Goal: Task Accomplishment & Management: Use online tool/utility

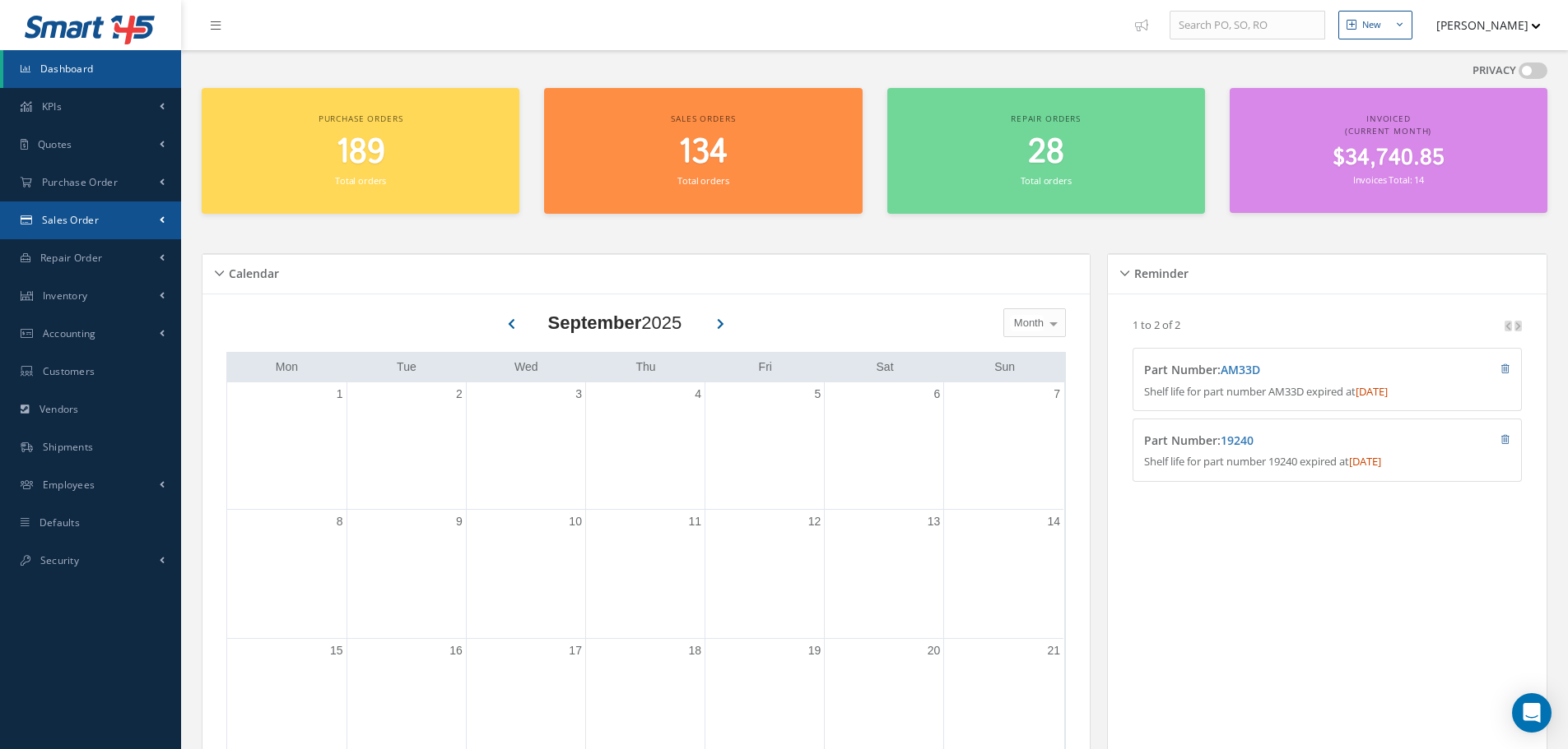
click at [75, 219] on span "Sales Order" at bounding box center [70, 220] width 57 height 14
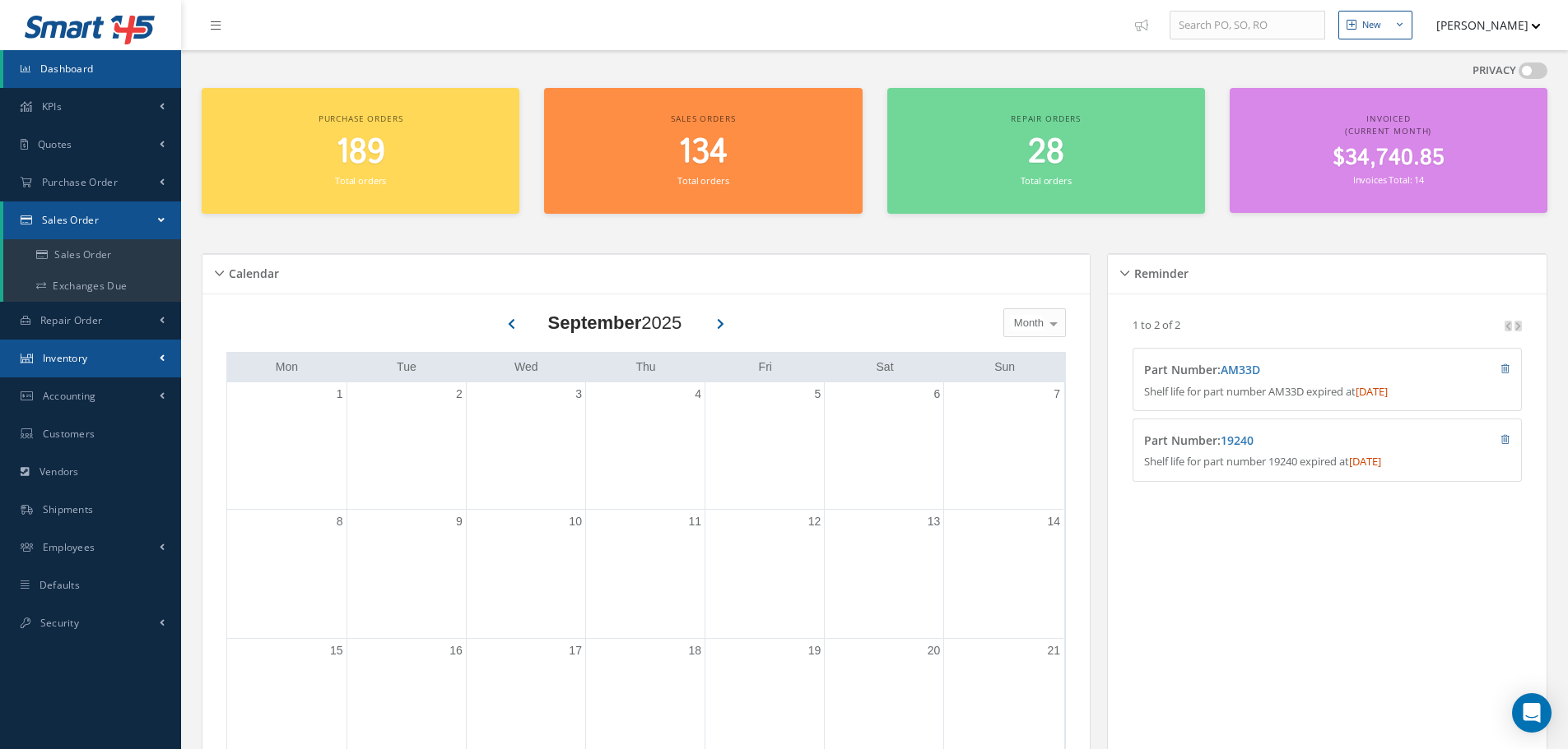
click at [73, 347] on link "Inventory" at bounding box center [90, 358] width 181 height 38
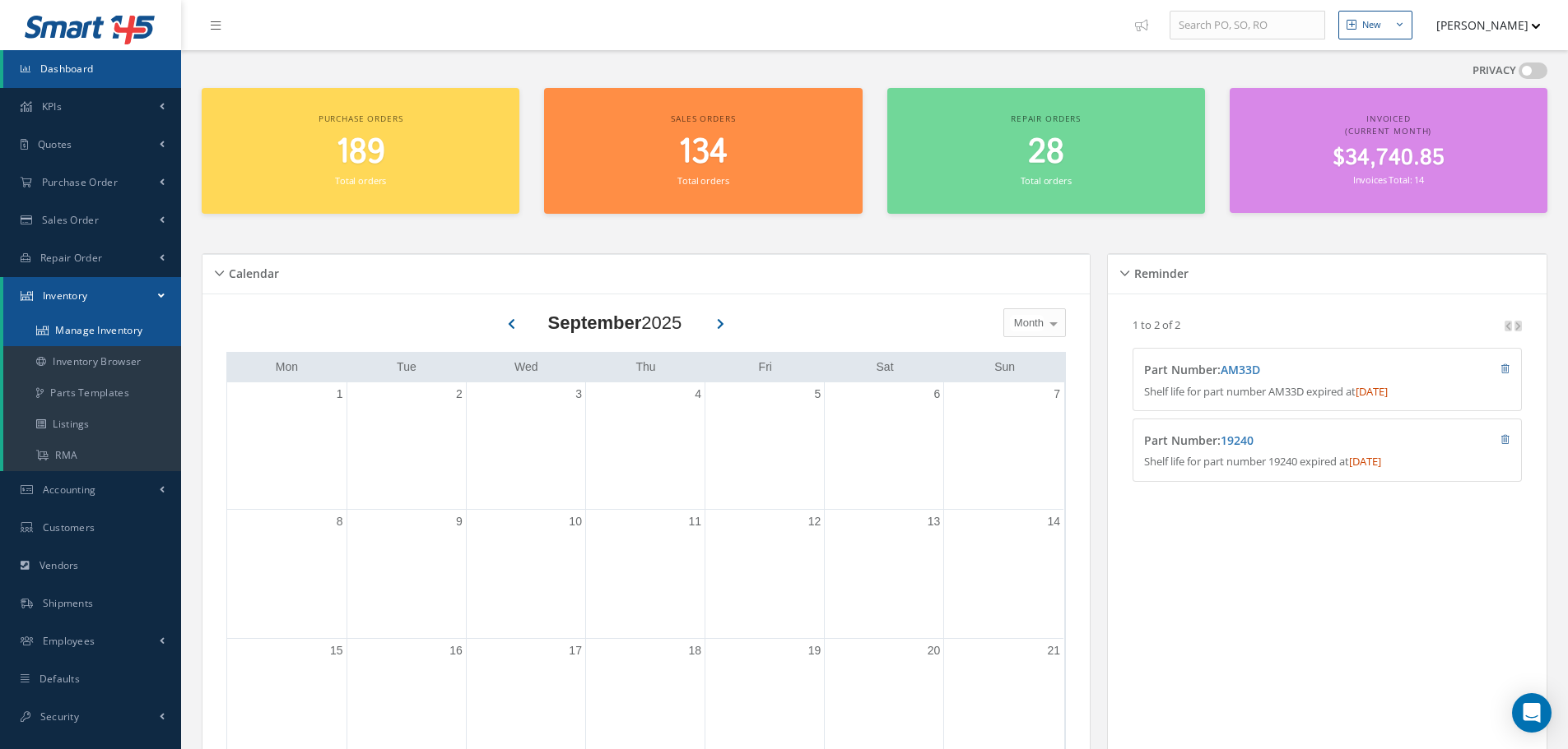
click at [98, 333] on link "Manage Inventory" at bounding box center [92, 331] width 178 height 31
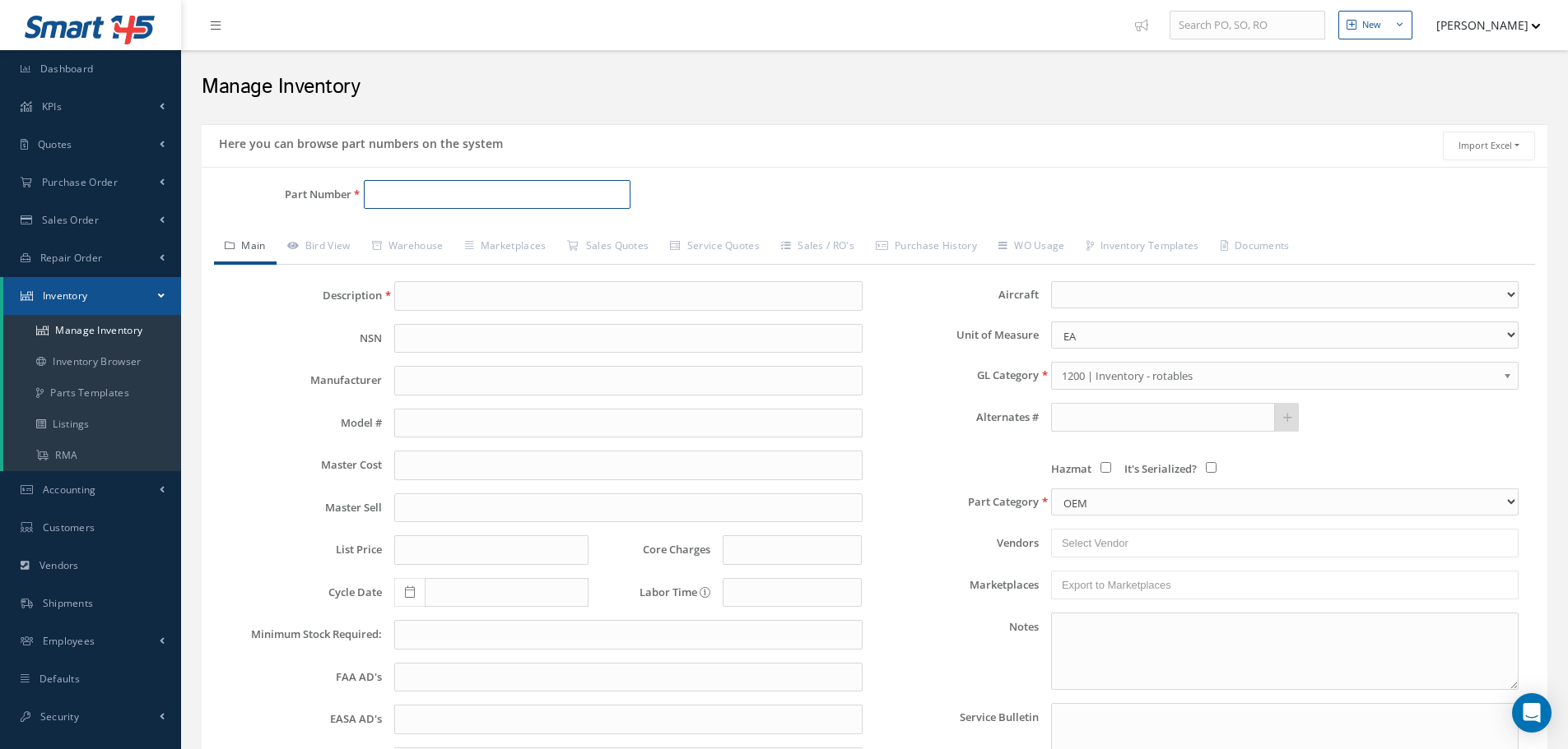
click at [373, 200] on input "Part Number" at bounding box center [496, 194] width 267 height 29
click at [476, 203] on input "Part Number" at bounding box center [496, 194] width 267 height 29
type input "[PHONE_NUMBER]"
type input "FILTER KIT"
type input "0.00"
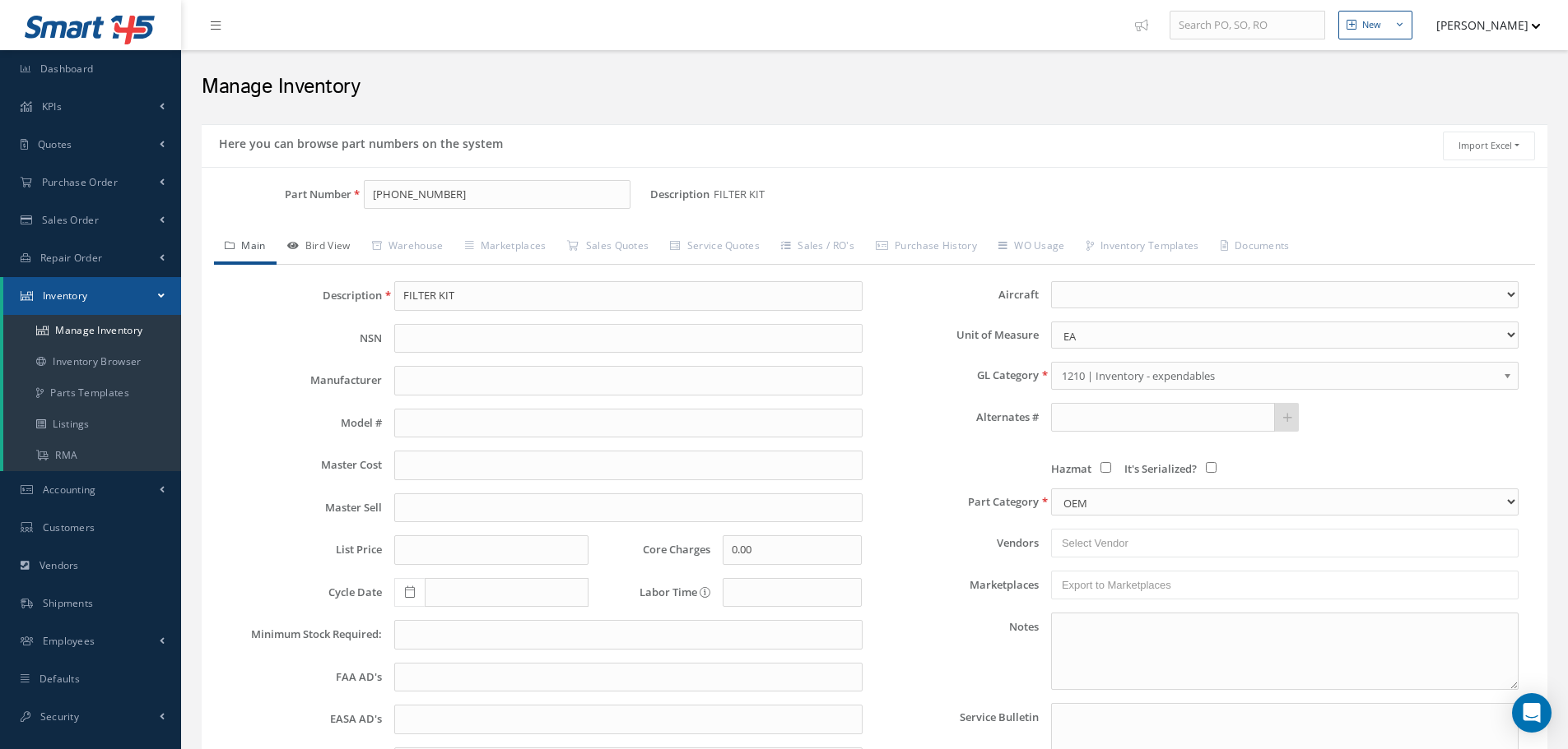
click at [329, 246] on link "Bird View" at bounding box center [318, 247] width 85 height 34
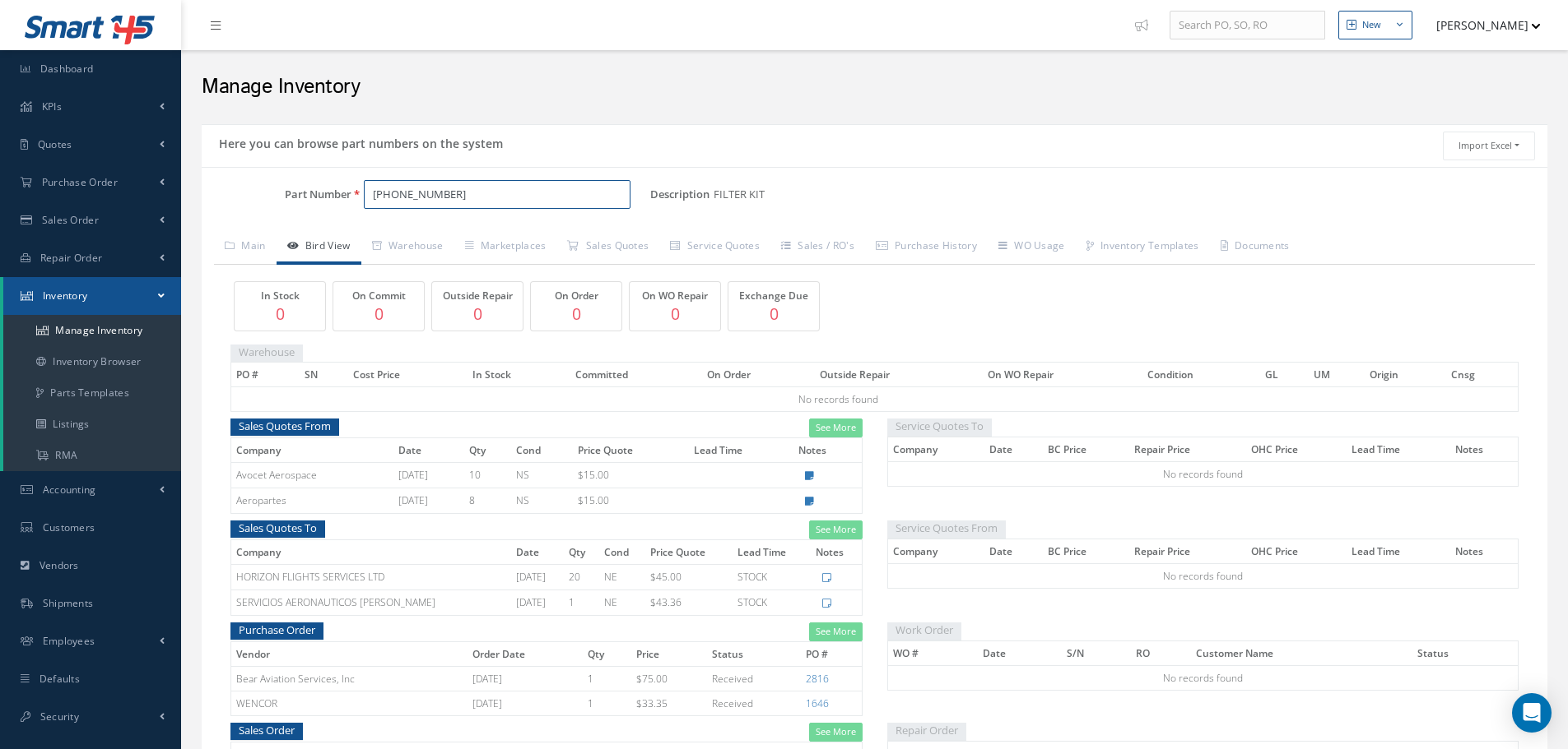
click at [463, 195] on input "[PHONE_NUMBER]" at bounding box center [496, 194] width 267 height 29
click at [561, 244] on span "FILTER KIT" at bounding box center [640, 237] width 247 height 18
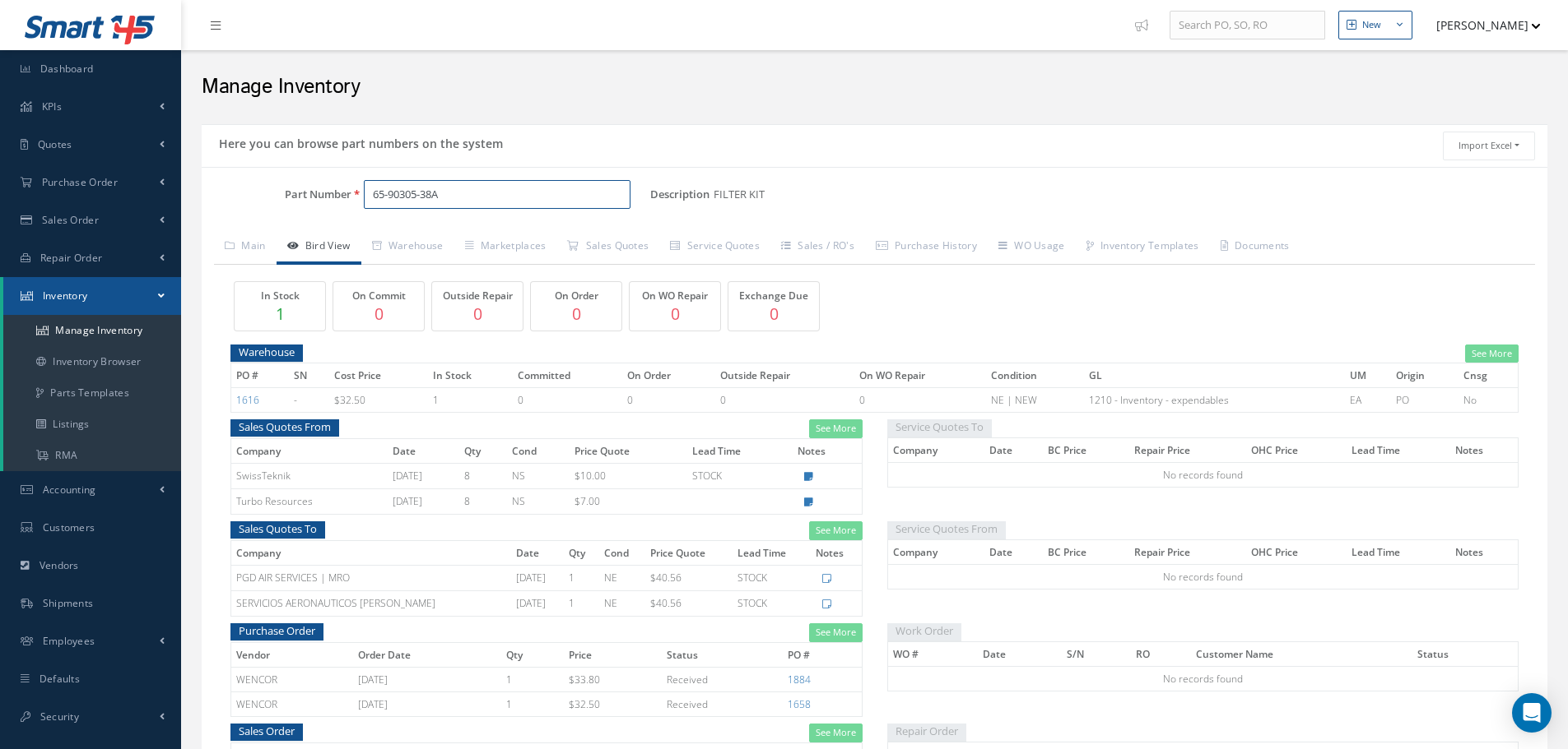
click at [519, 188] on input "65-90305-38A" at bounding box center [496, 194] width 267 height 29
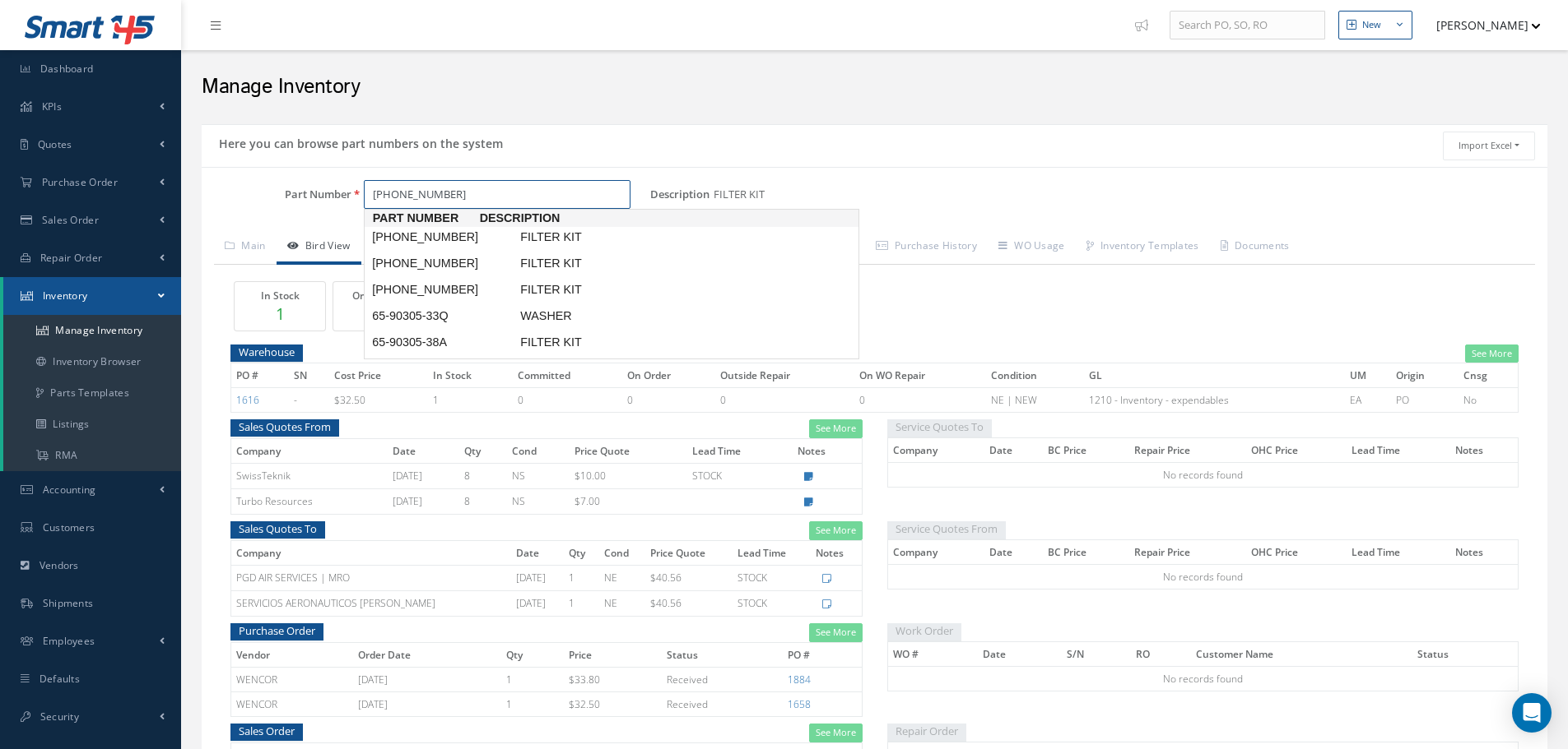
type input "[PHONE_NUMBER]"
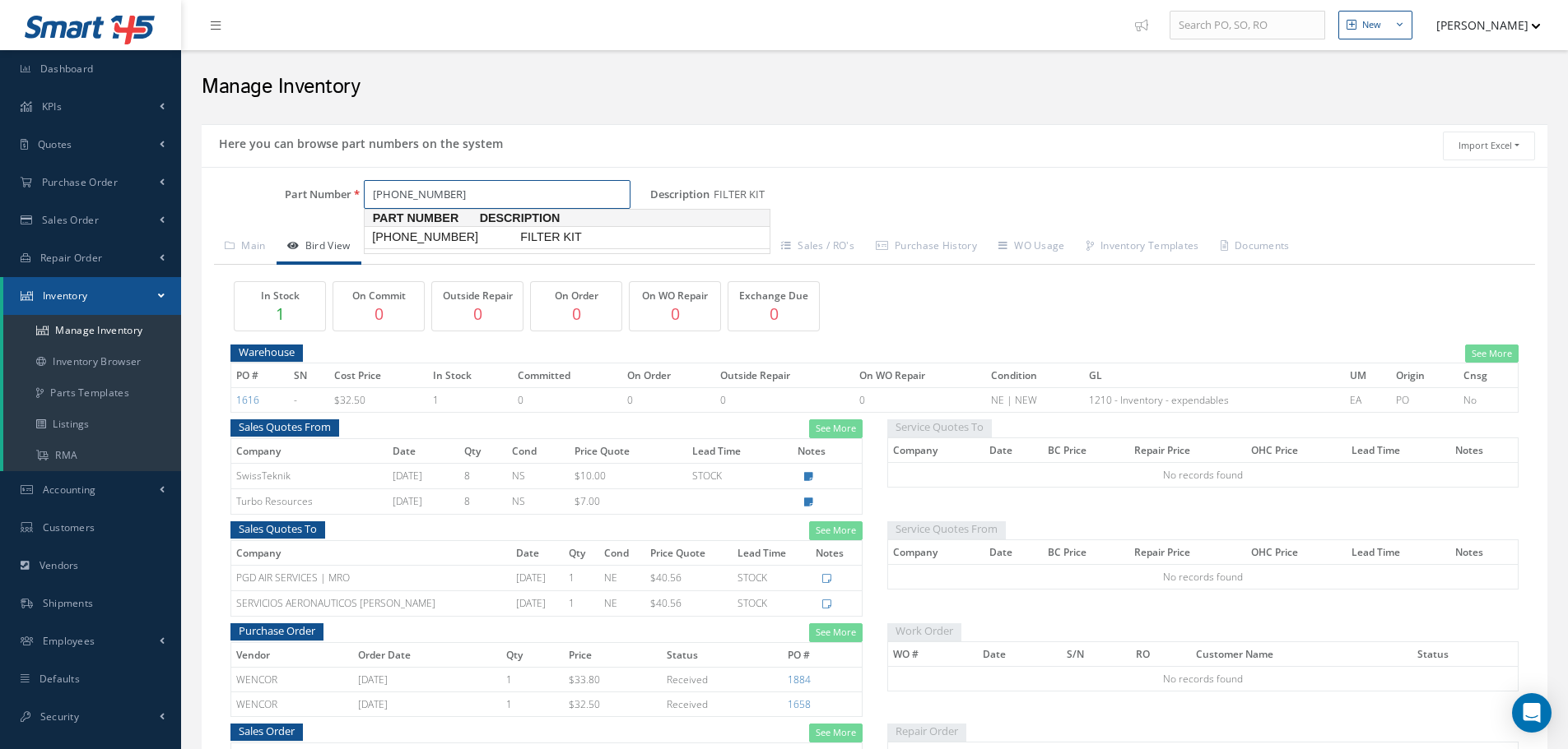
click at [456, 243] on span "[PHONE_NUMBER]" at bounding box center [443, 237] width 148 height 18
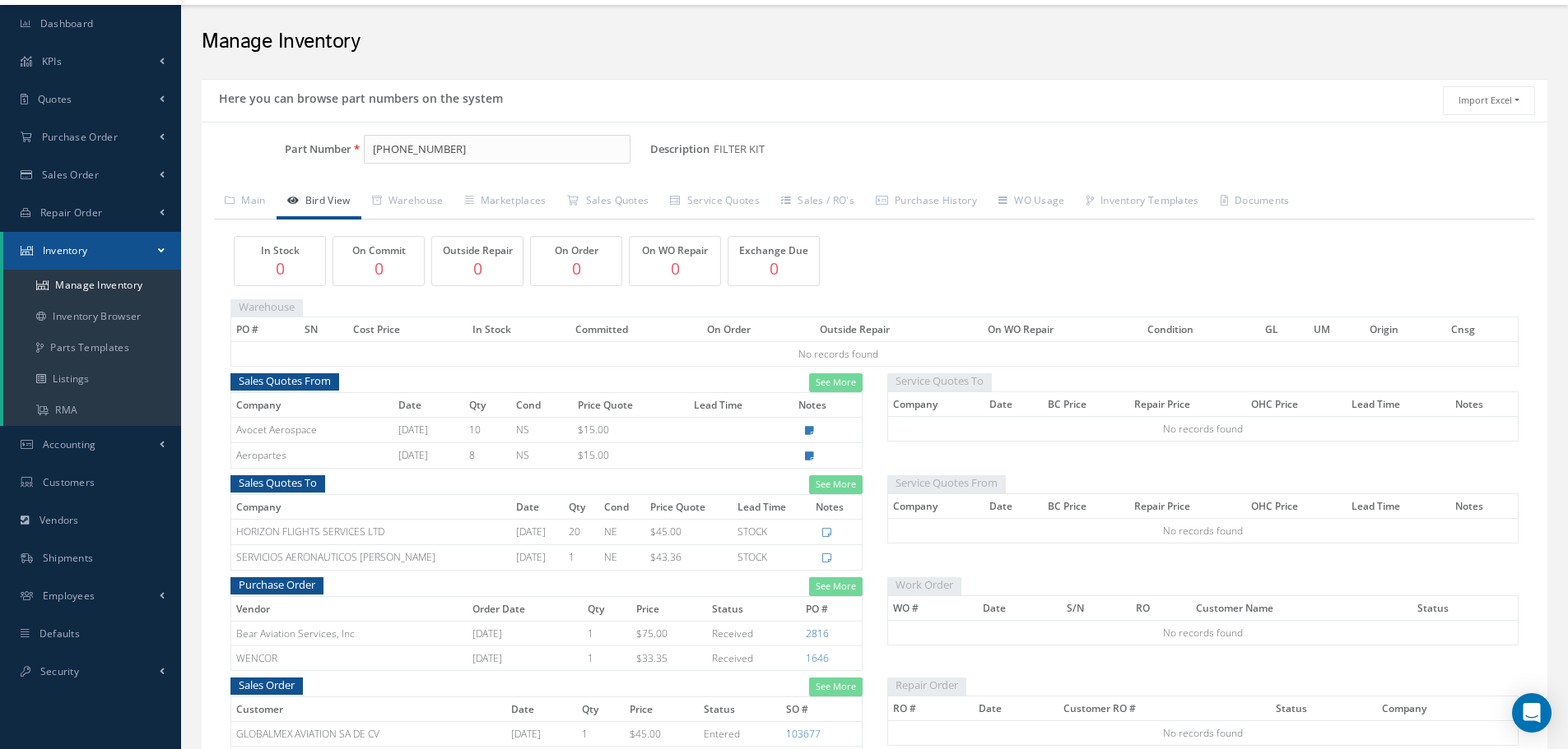
scroll to position [82, 0]
